Goal: Information Seeking & Learning: Learn about a topic

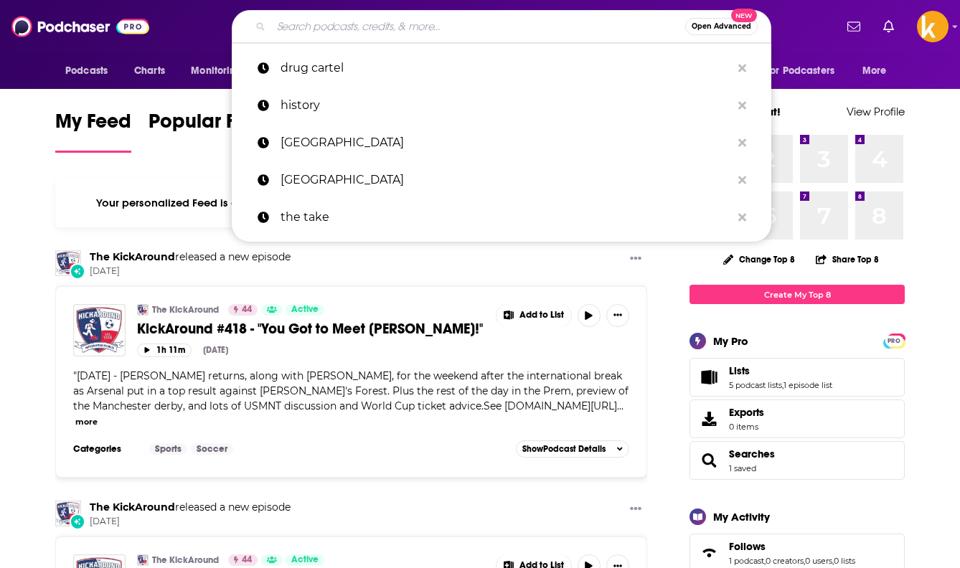
click at [568, 29] on input "Search podcasts, credits, & more..." at bounding box center [478, 26] width 414 height 23
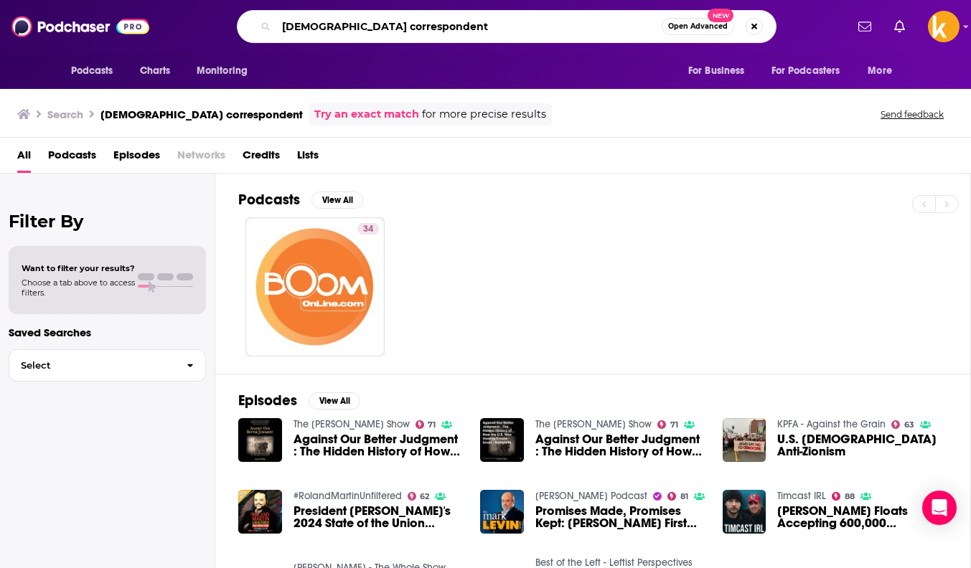
click at [356, 29] on input "[DEMOGRAPHIC_DATA] correspondent" at bounding box center [468, 26] width 385 height 23
type input "[DEMOGRAPHIC_DATA] america correspondent"
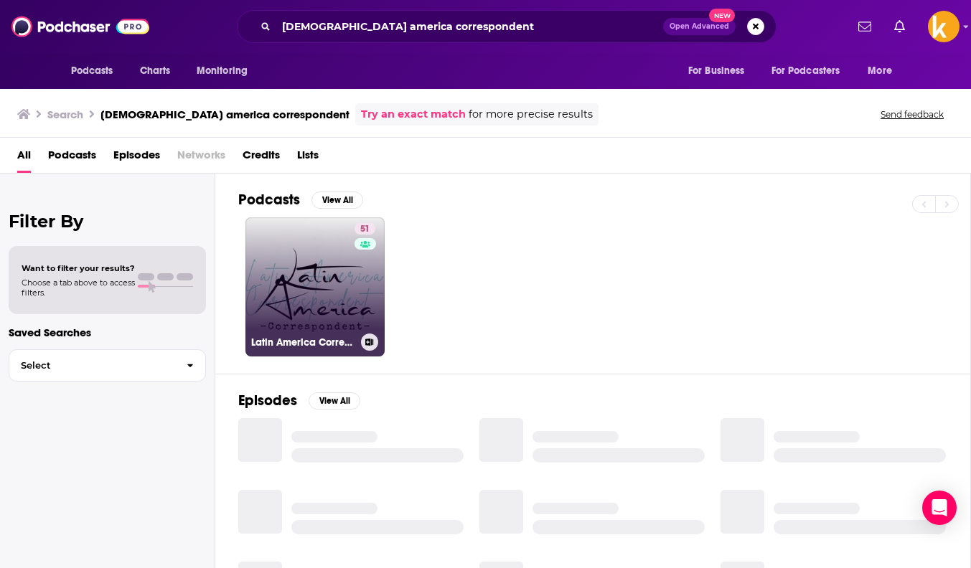
click at [267, 297] on link "51 Latin America Correspondent" at bounding box center [314, 286] width 139 height 139
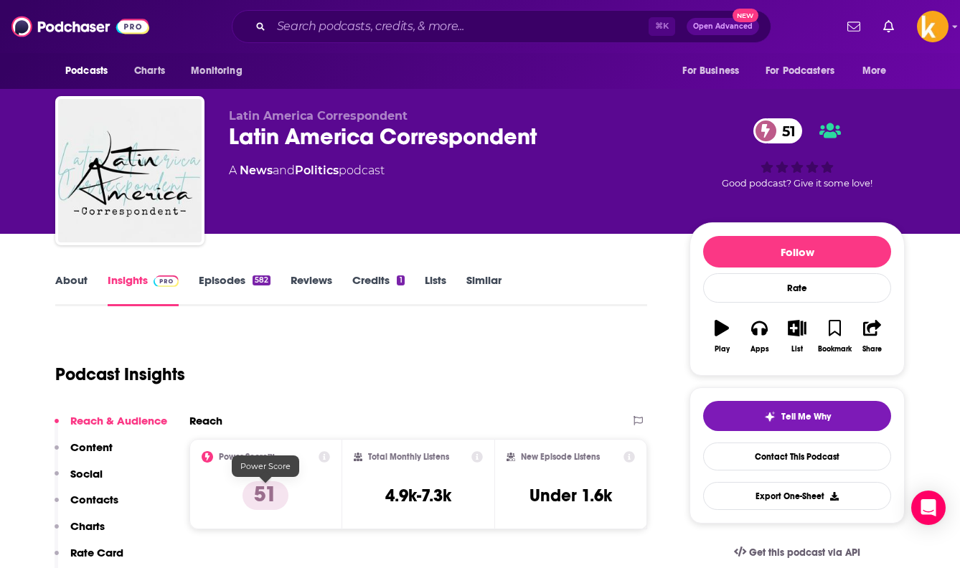
click at [508, 197] on div "Latin America Correspondent Latin America Correspondent 51 A News and Politics …" at bounding box center [448, 166] width 438 height 115
click at [79, 292] on link "About" at bounding box center [71, 289] width 32 height 33
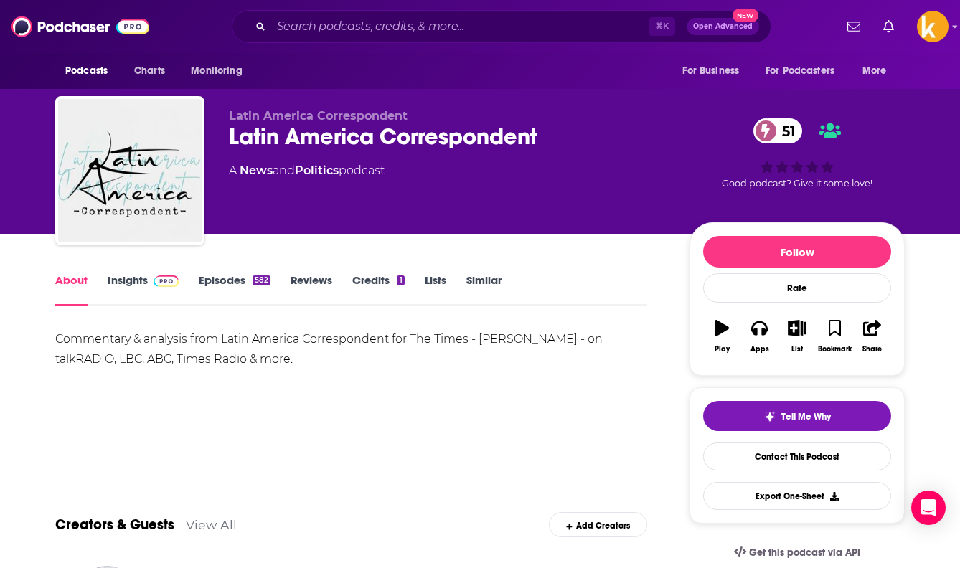
click at [144, 283] on link "Insights" at bounding box center [143, 289] width 71 height 33
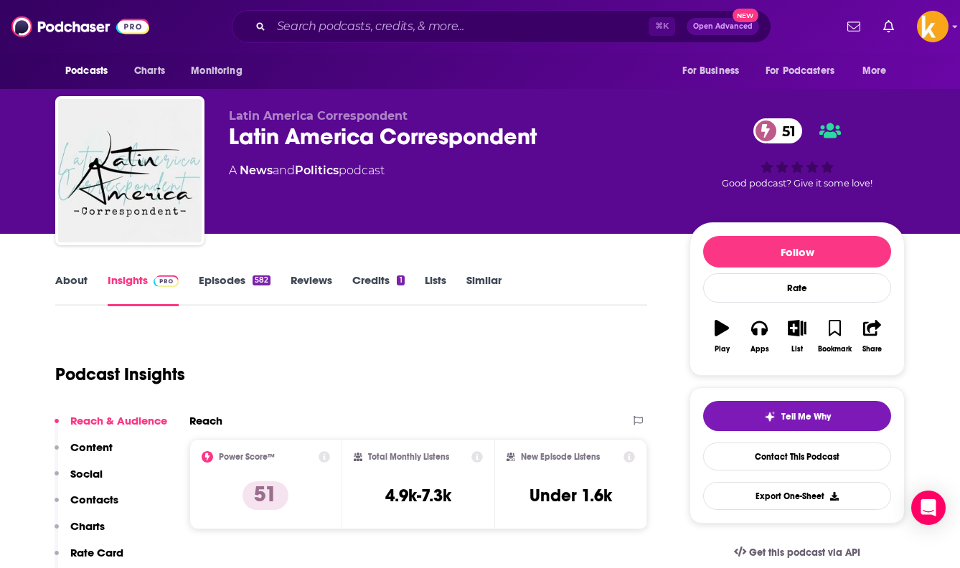
click at [78, 286] on link "About" at bounding box center [71, 289] width 32 height 33
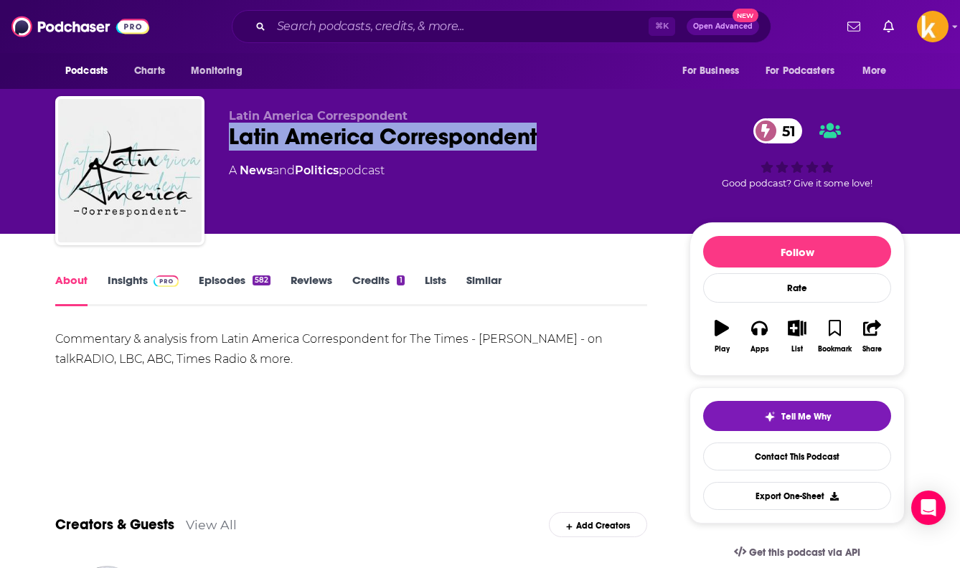
drag, startPoint x: 585, startPoint y: 136, endPoint x: 225, endPoint y: 142, distance: 360.2
click at [225, 142] on div "Latin America Correspondent Latin America Correspondent 51 A News and Politics …" at bounding box center [480, 173] width 850 height 155
copy h1 "Latin America Correspondent"
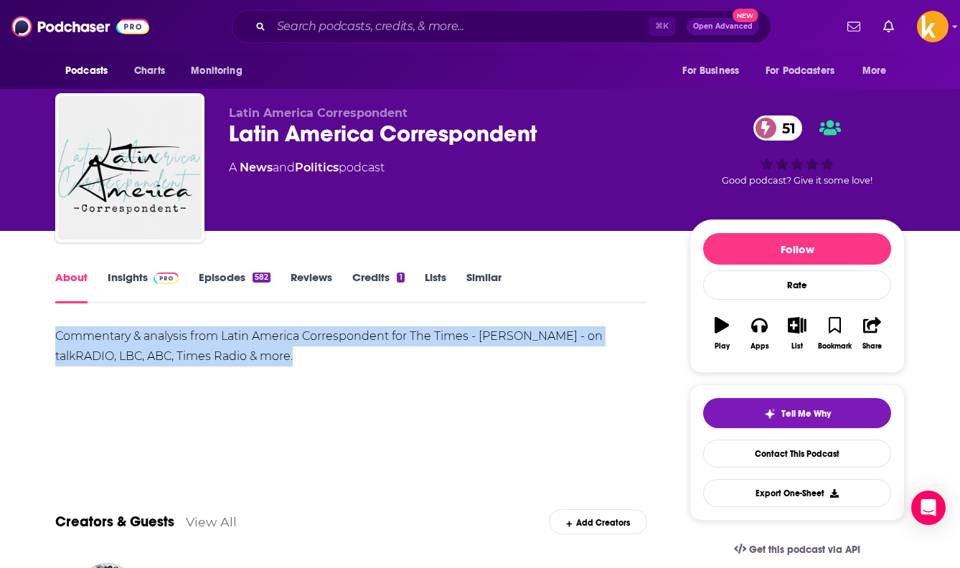
drag, startPoint x: 249, startPoint y: 361, endPoint x: 56, endPoint y: 334, distance: 194.8
click at [56, 334] on div "Commentary & analysis from Latin America Correspondent for The Times - [PERSON_…" at bounding box center [351, 346] width 592 height 40
copy div "Commentary & analysis from Latin America Correspondent for The Times - [PERSON_…"
click at [145, 278] on link "Insights" at bounding box center [143, 286] width 71 height 33
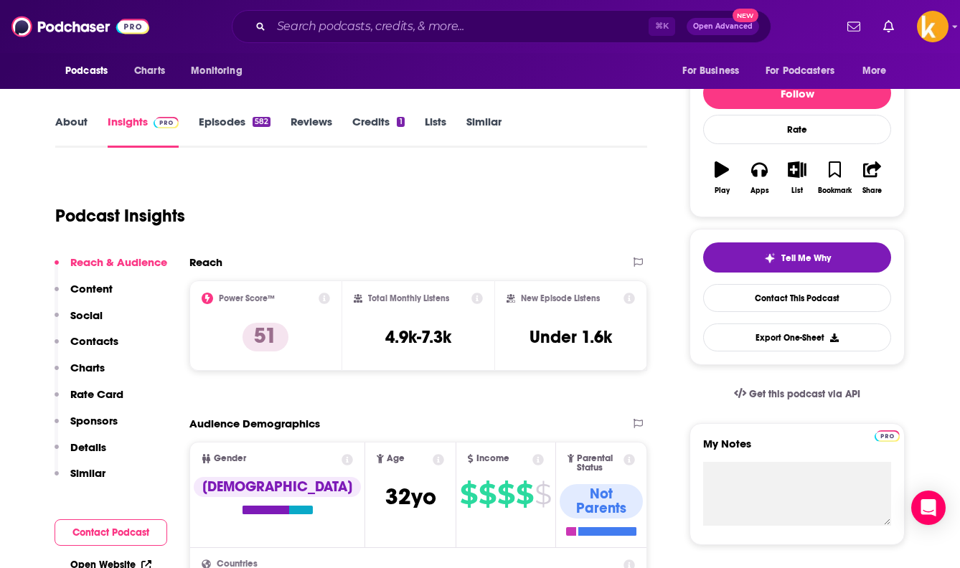
scroll to position [67, 0]
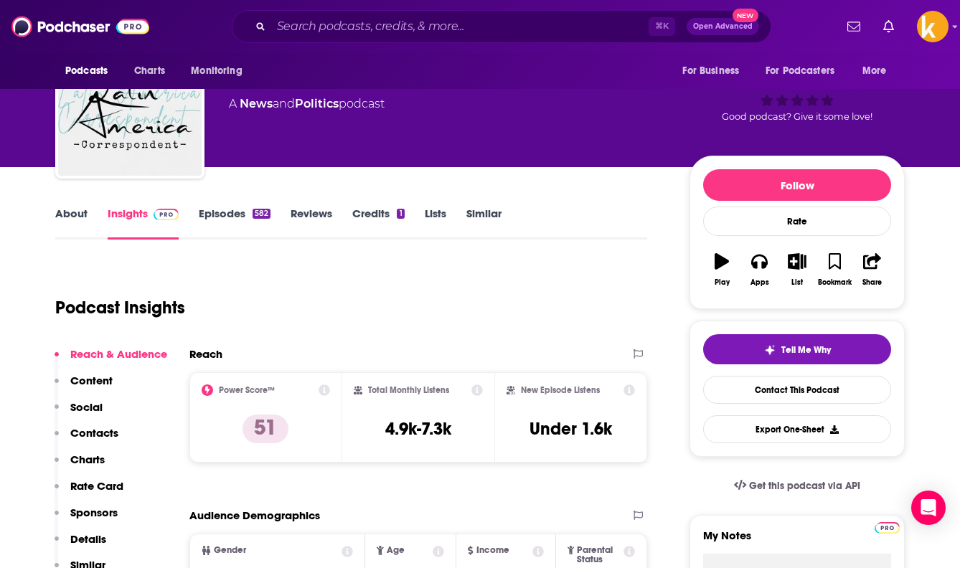
click at [67, 216] on link "About" at bounding box center [71, 223] width 32 height 33
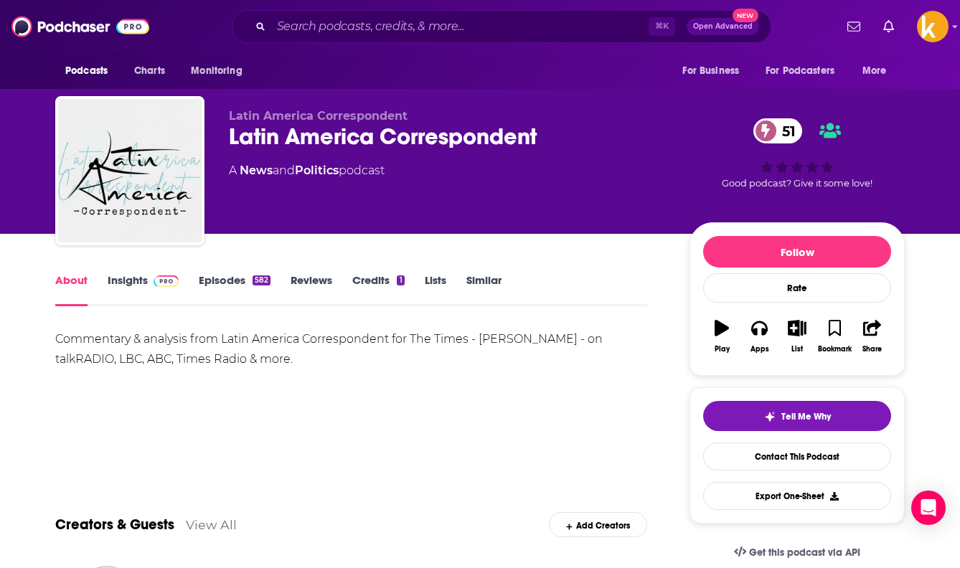
click at [232, 281] on link "Episodes 582" at bounding box center [235, 289] width 72 height 33
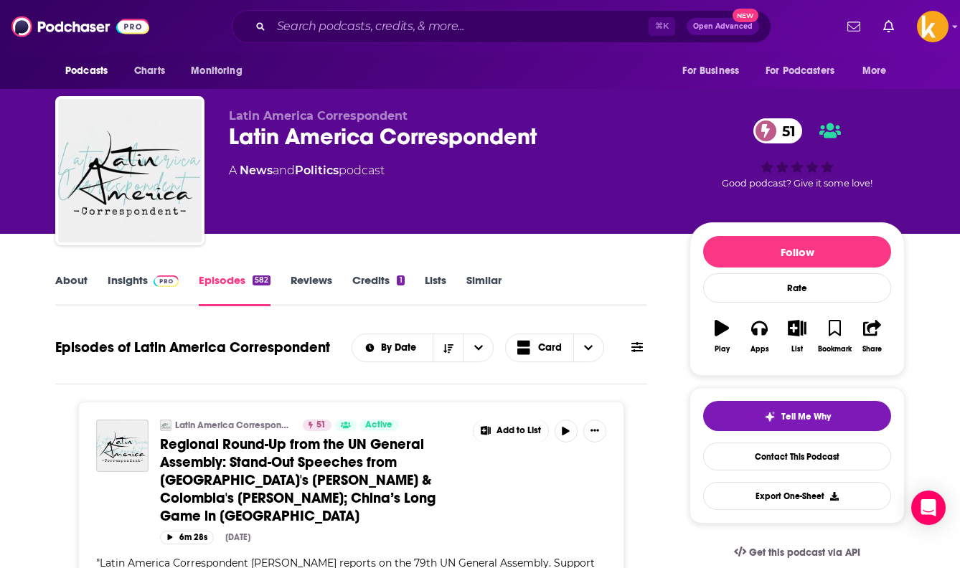
click at [225, 274] on link "Episodes 582" at bounding box center [235, 289] width 72 height 33
click at [169, 276] on img at bounding box center [166, 281] width 25 height 11
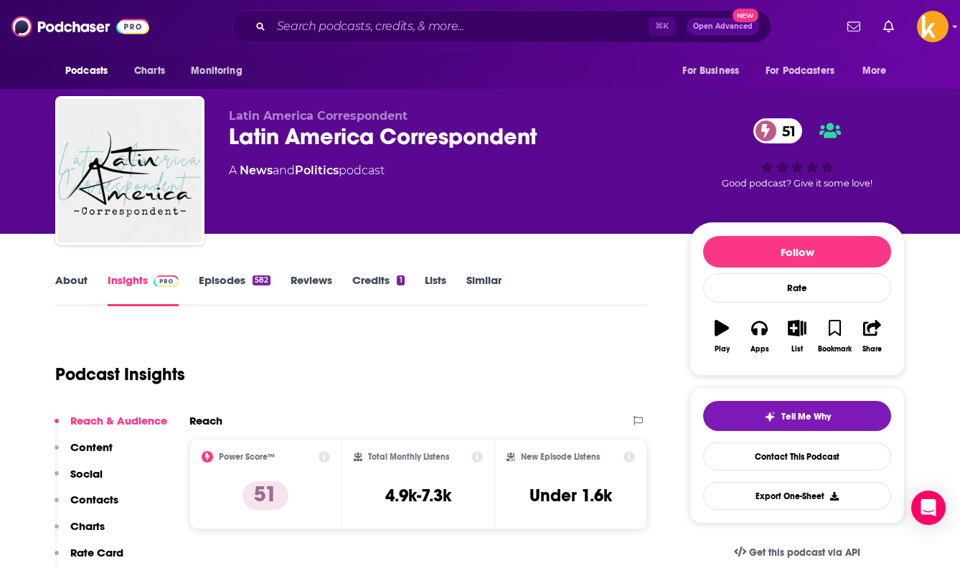
click at [60, 286] on link "About" at bounding box center [71, 289] width 32 height 33
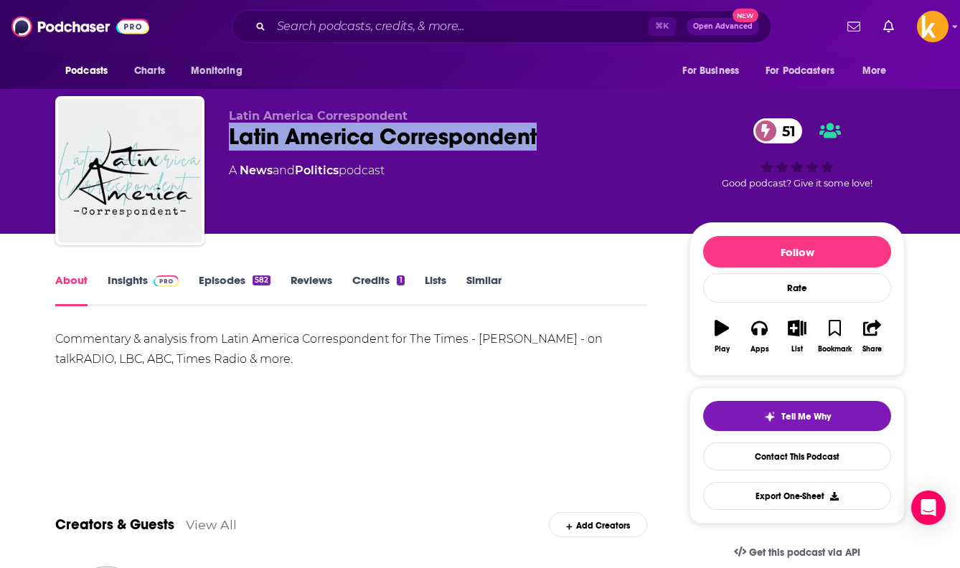
drag, startPoint x: 536, startPoint y: 133, endPoint x: 222, endPoint y: 140, distance: 314.3
click at [222, 140] on div "Latin America Correspondent Latin America Correspondent 51 A News and Politics …" at bounding box center [480, 173] width 850 height 155
copy h1 "Latin America Correspondent"
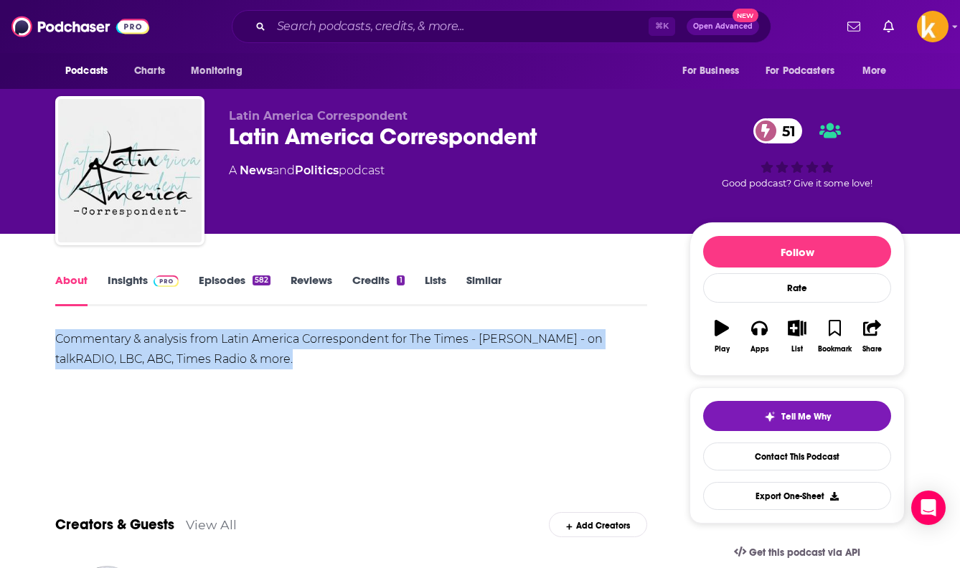
drag, startPoint x: 153, startPoint y: 348, endPoint x: 42, endPoint y: 343, distance: 110.6
copy div "Commentary & analysis from Latin America Correspondent for The Times - [PERSON_…"
click at [138, 276] on link "Insights" at bounding box center [143, 289] width 71 height 33
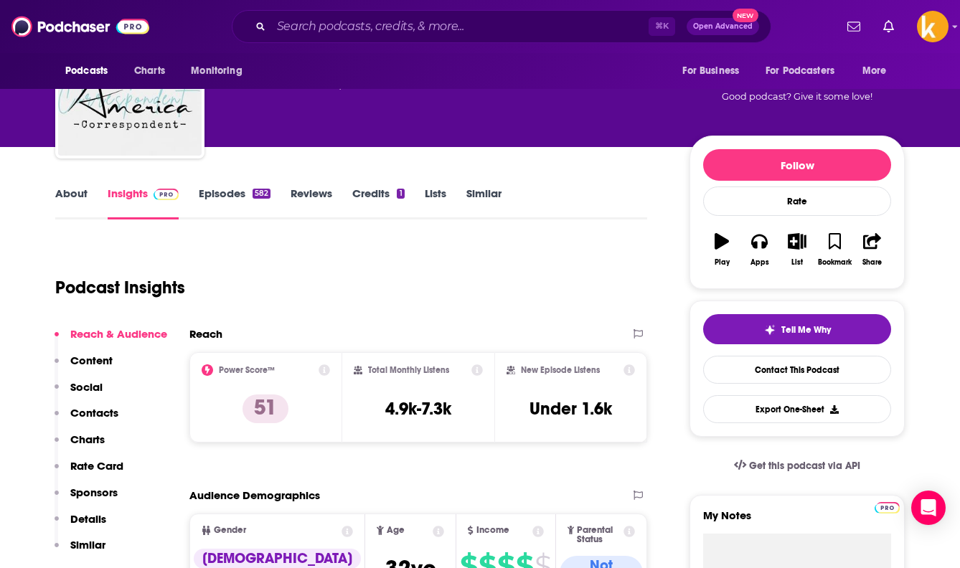
scroll to position [88, 0]
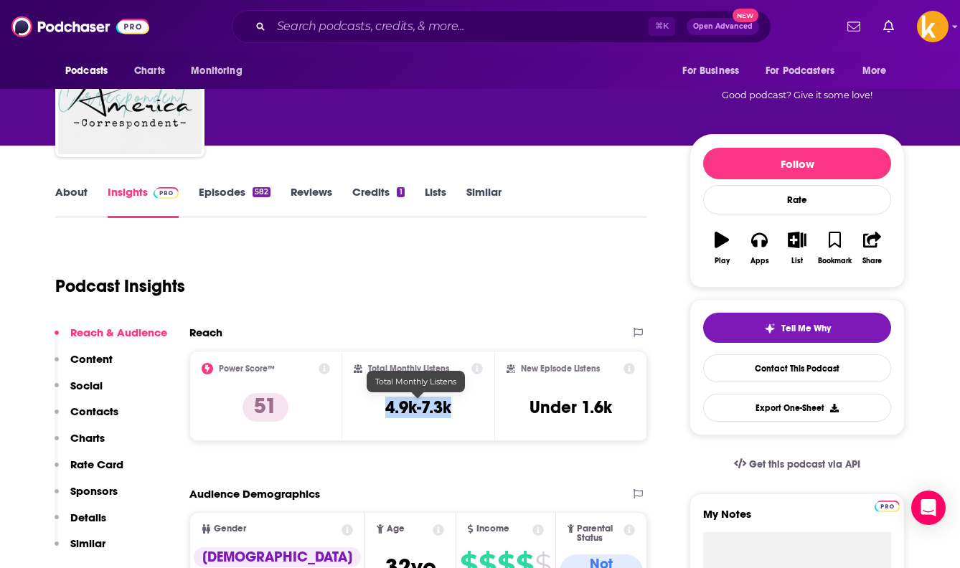
drag, startPoint x: 373, startPoint y: 406, endPoint x: 468, endPoint y: 403, distance: 94.8
click at [468, 403] on div "Total Monthly Listens 4.9k-7.3k" at bounding box center [419, 396] width 130 height 66
copy h3 "4.9k-7.3k"
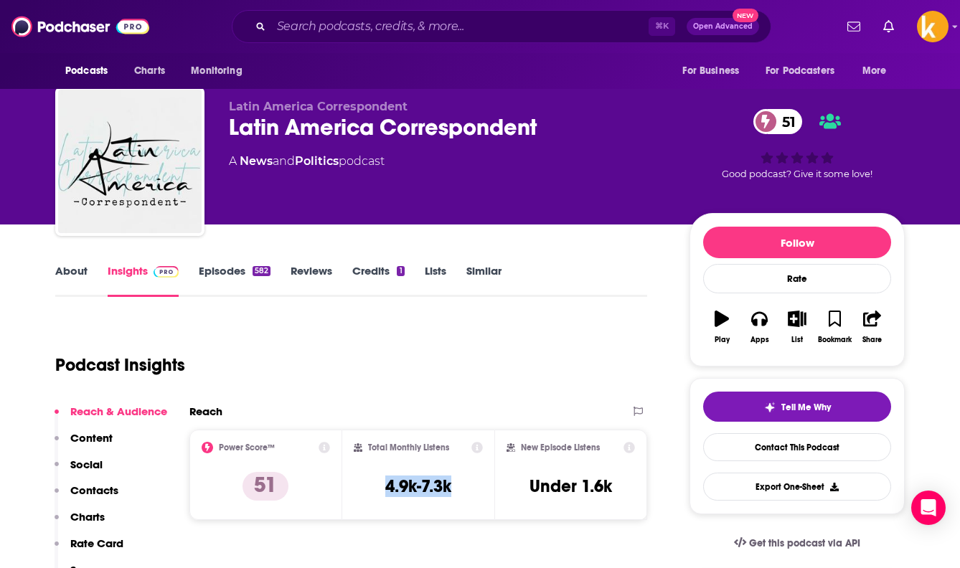
scroll to position [0, 0]
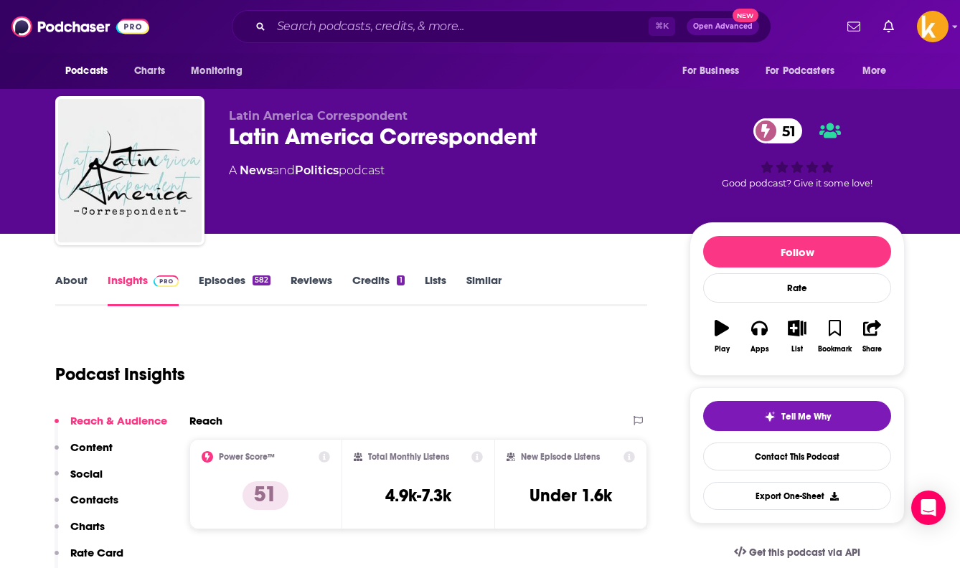
click at [290, 195] on div "Latin America Correspondent Latin America Correspondent 51 A News and Politics …" at bounding box center [448, 166] width 438 height 115
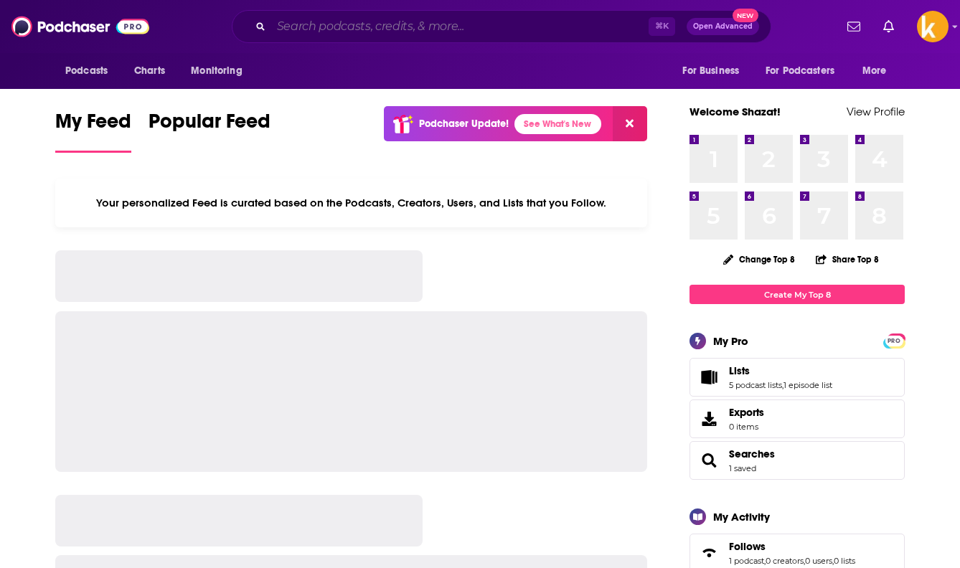
click at [416, 22] on input "Search podcasts, credits, & more..." at bounding box center [459, 26] width 377 height 23
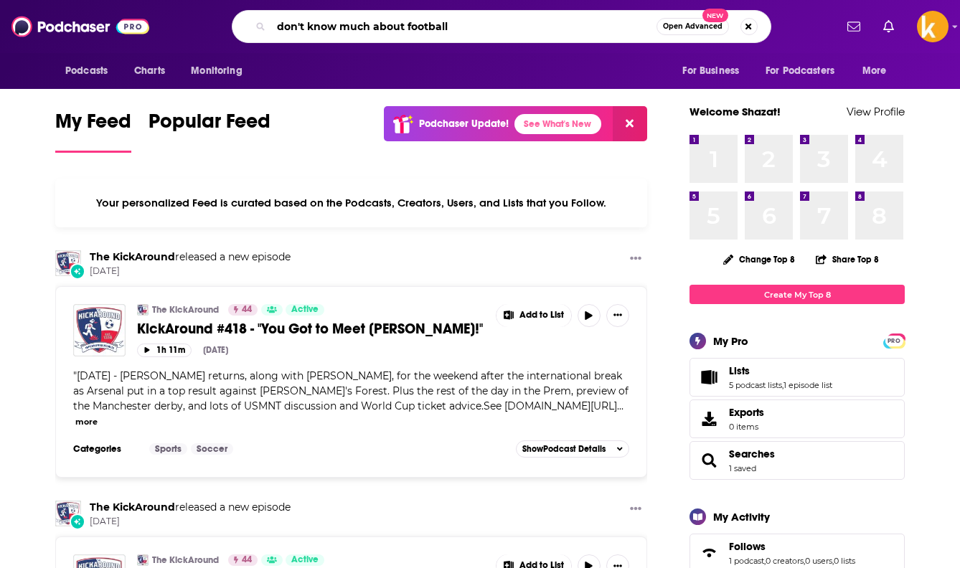
type input "don't know much about football"
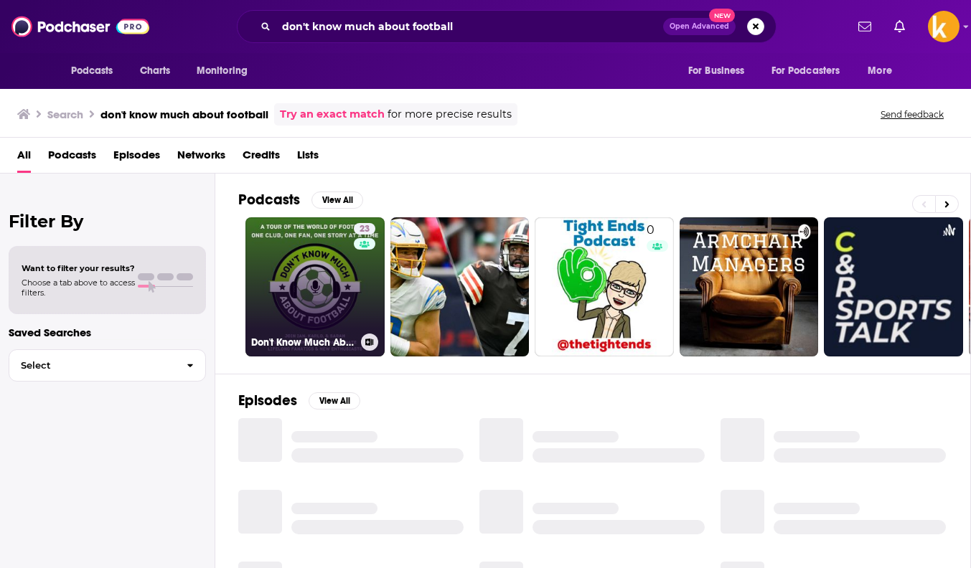
click at [351, 292] on link "23 Don't Know Much About Football" at bounding box center [314, 286] width 139 height 139
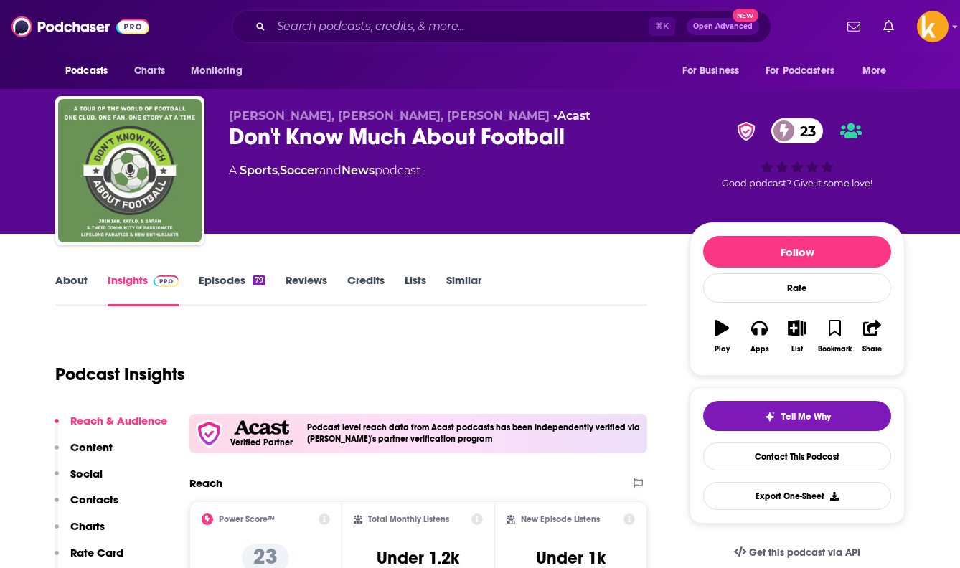
click at [144, 212] on img "Don't Know Much About Football" at bounding box center [129, 170] width 143 height 143
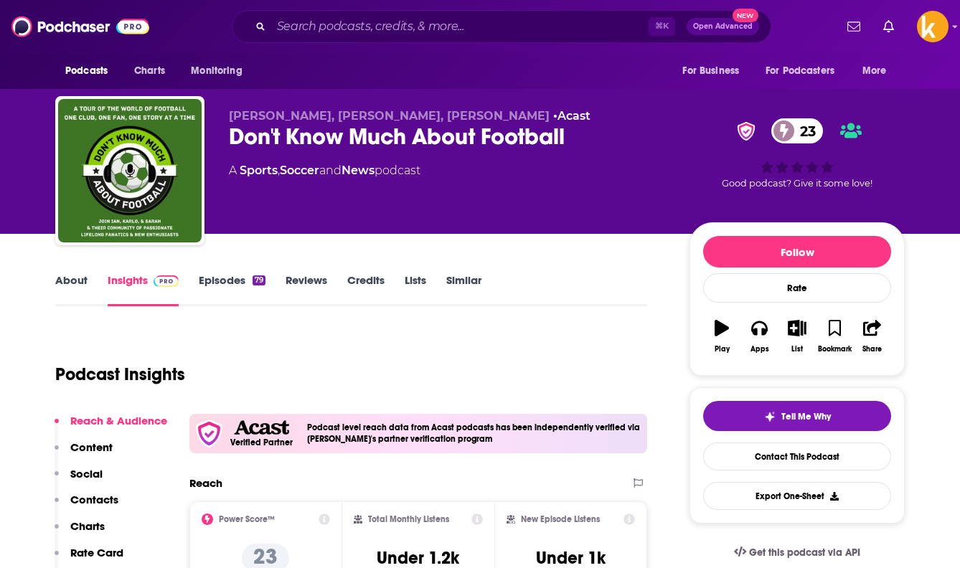
click at [345, 189] on div "Ian Storrar, Karlo Marcelo, Sarah Hamilton • Acast Don't Know Much About Footba…" at bounding box center [448, 166] width 438 height 115
click at [237, 329] on div "Podcast Insights" at bounding box center [345, 365] width 580 height 73
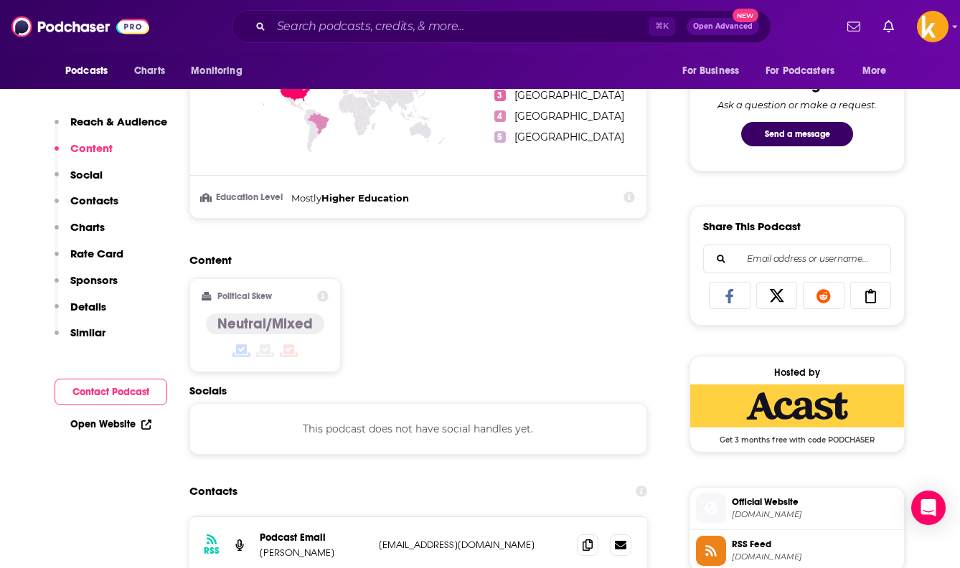
scroll to position [1028, 0]
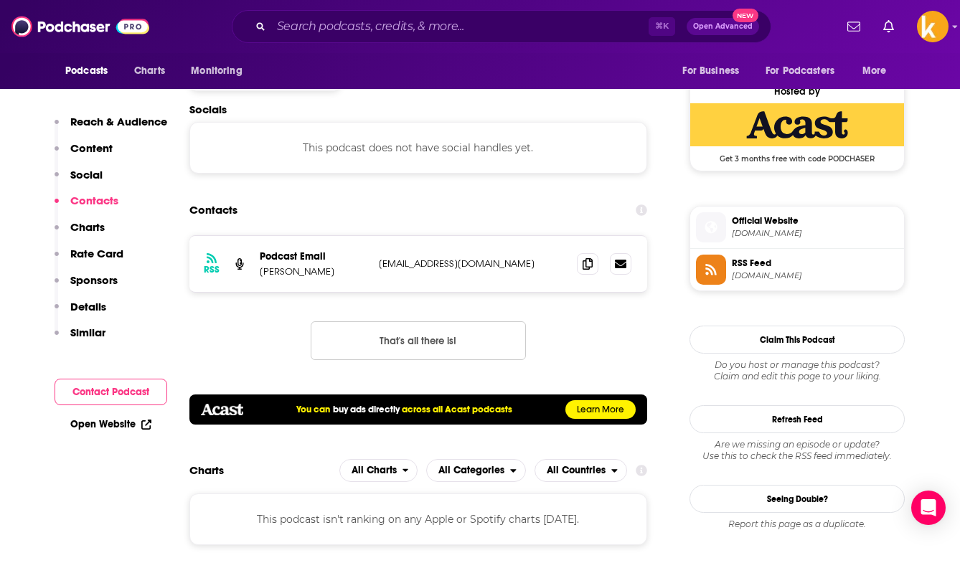
click at [478, 304] on div "RSS Podcast Email Ian Storrar hello@dontknowmuchaboutfootball.com hello@dontkno…" at bounding box center [418, 309] width 458 height 148
